Goal: Book appointment/travel/reservation

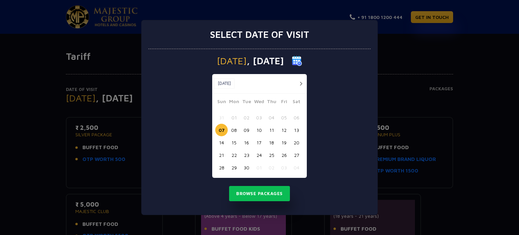
click at [235, 141] on button "15" at bounding box center [234, 142] width 12 height 12
click at [260, 196] on button "Browse Packages" at bounding box center [259, 194] width 61 height 16
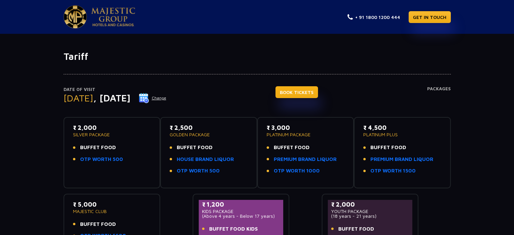
click at [294, 93] on link "BOOK TICKETS" at bounding box center [296, 92] width 43 height 12
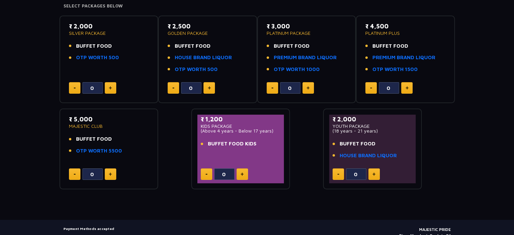
scroll to position [149, 0]
